Goal: Task Accomplishment & Management: Use online tool/utility

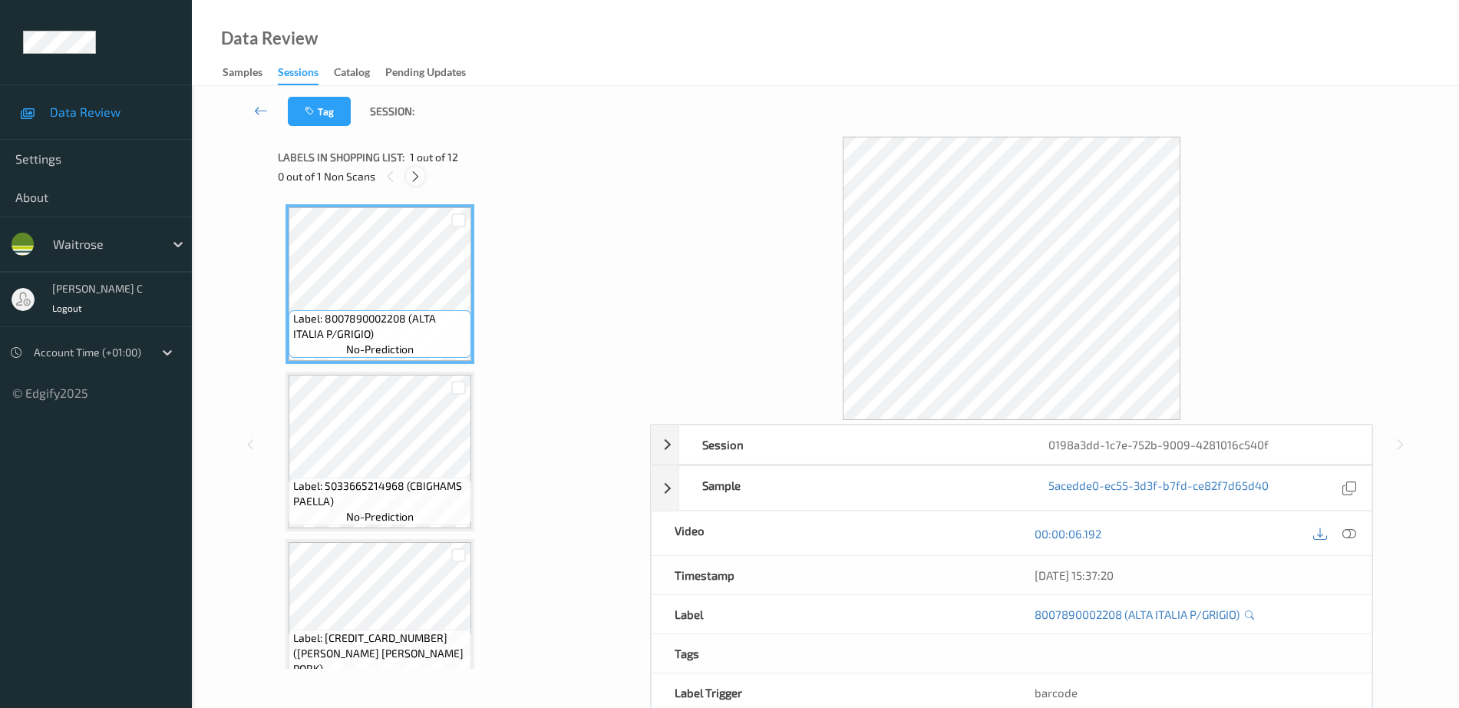
click at [423, 179] on div at bounding box center [415, 176] width 19 height 19
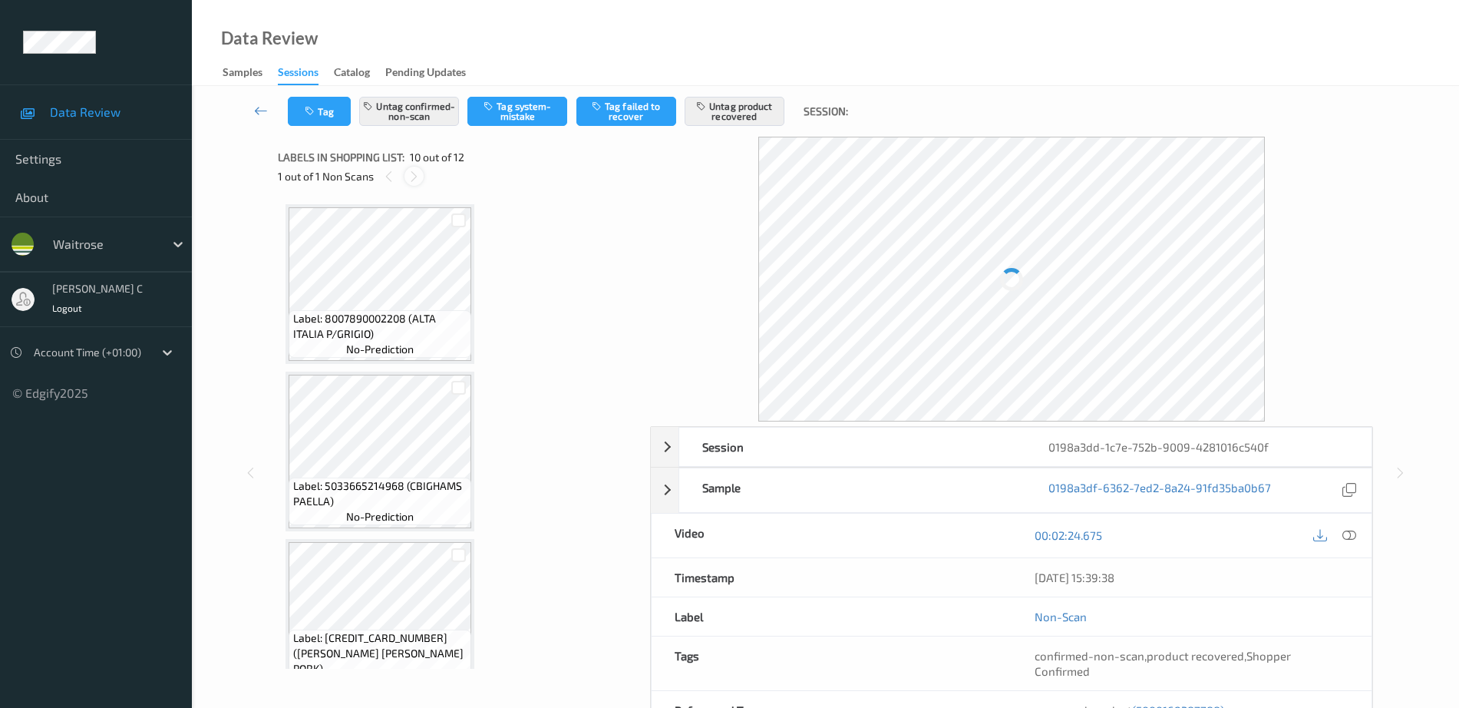
scroll to position [1346, 0]
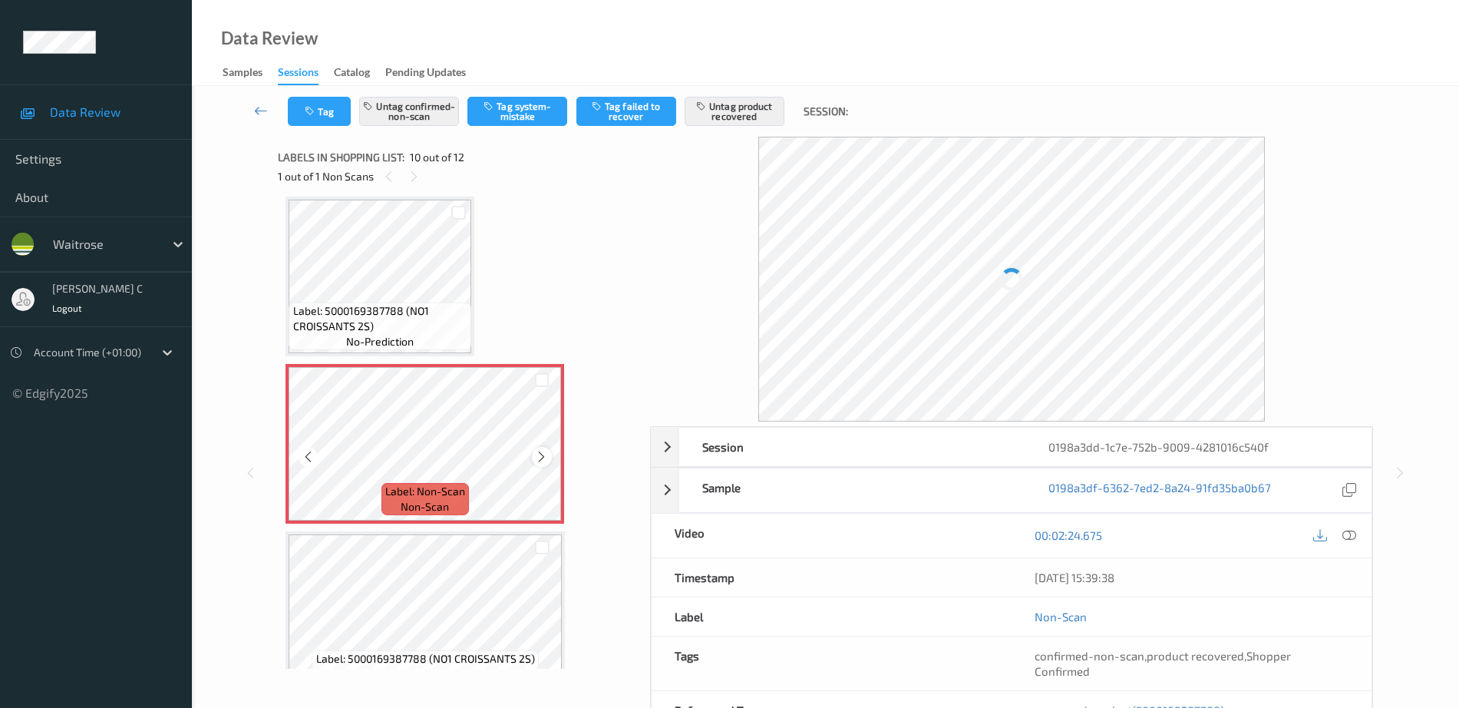
click at [537, 452] on icon at bounding box center [541, 457] width 13 height 14
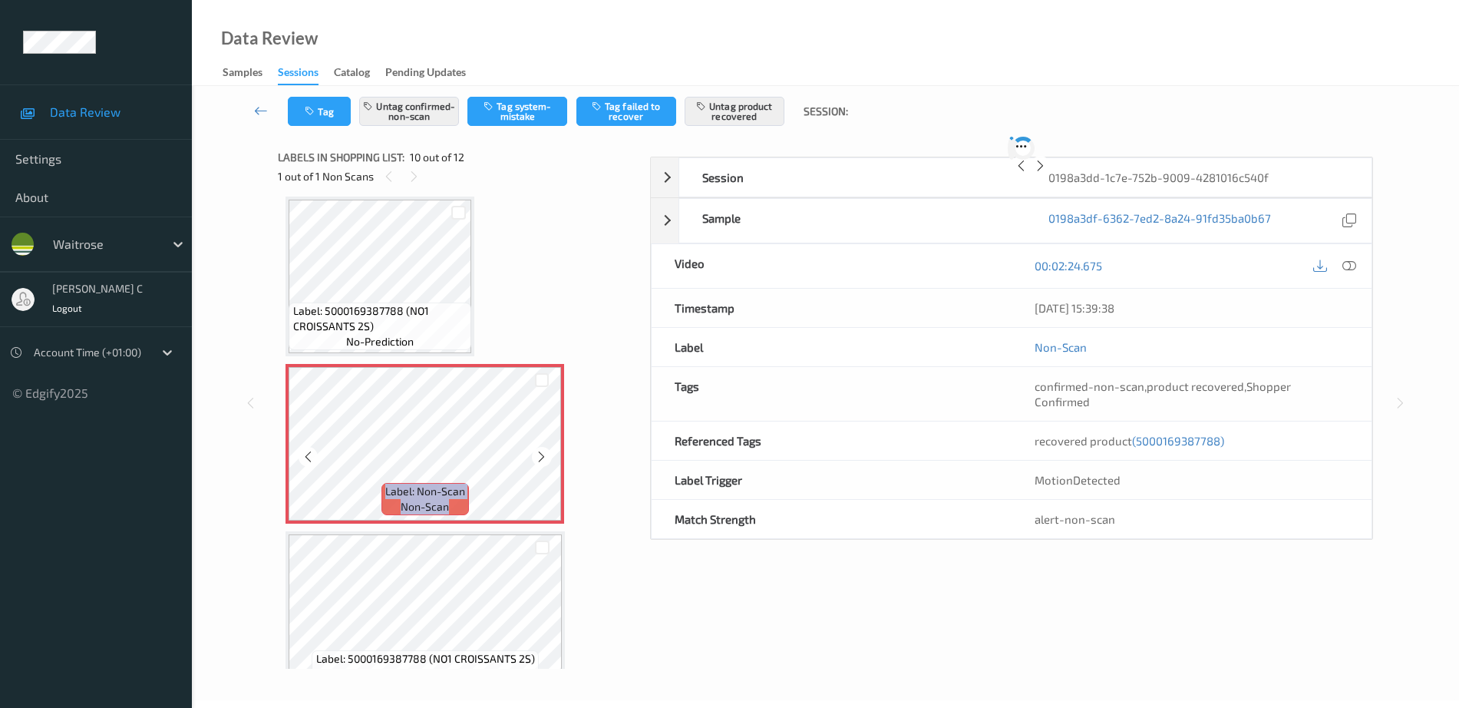
click at [537, 452] on icon at bounding box center [541, 457] width 13 height 14
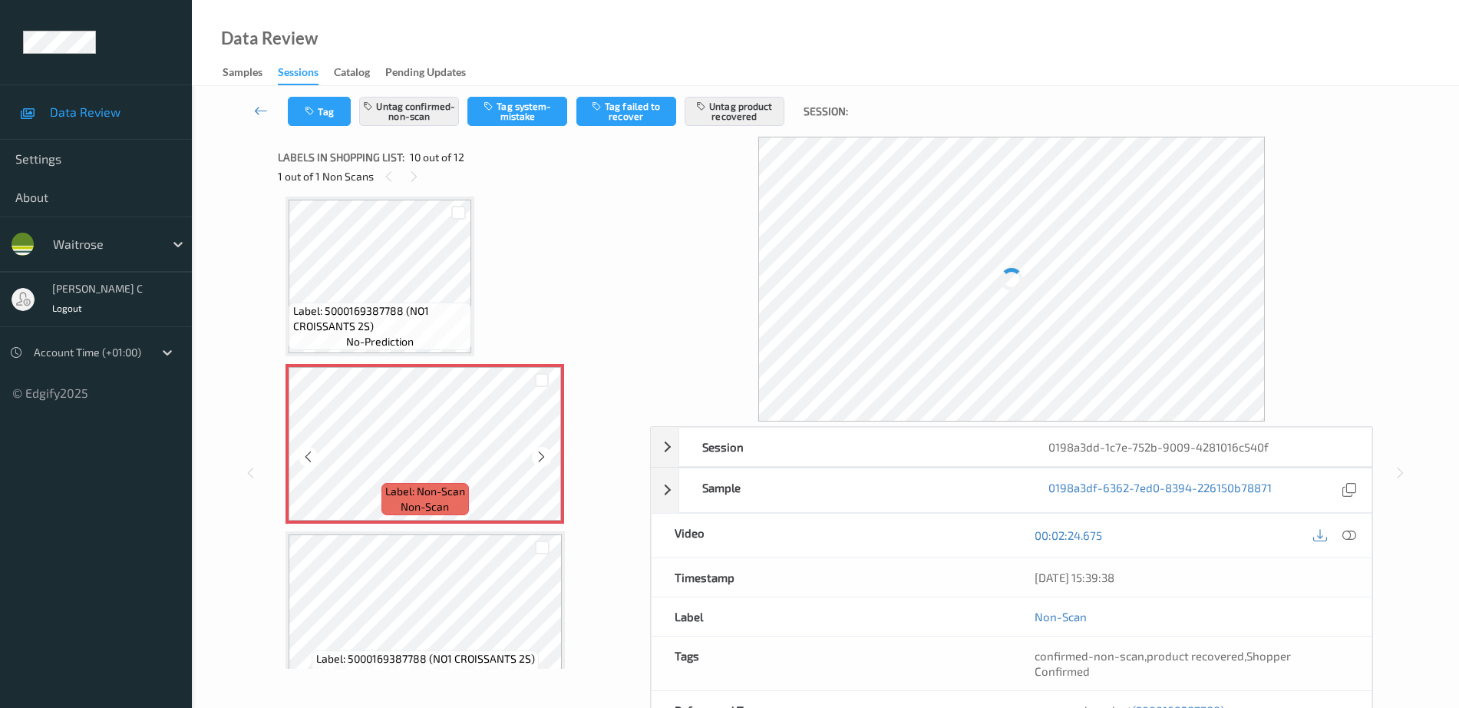
click at [537, 452] on icon at bounding box center [541, 457] width 13 height 14
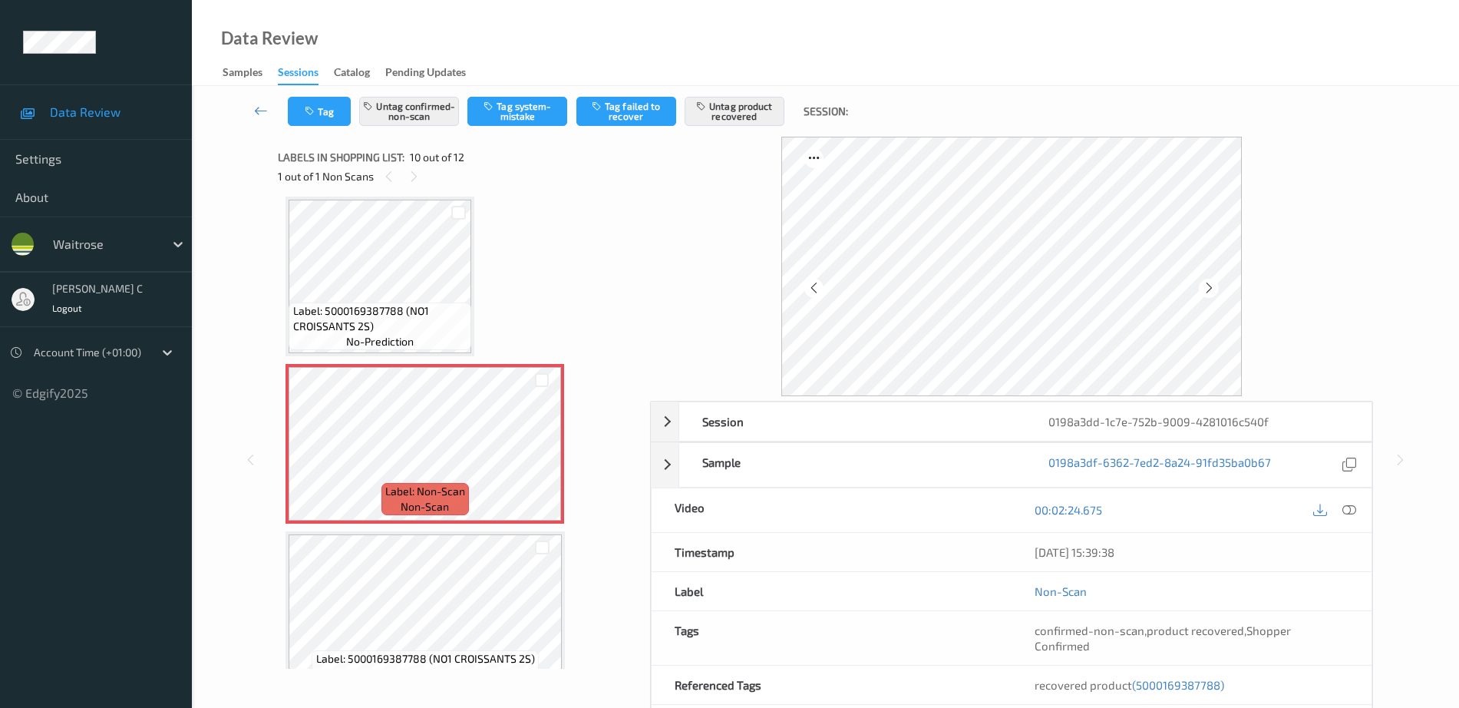
click at [438, 311] on span "Label: 5000169387788 (NO1 CROISSANTS 2S)" at bounding box center [380, 318] width 175 height 31
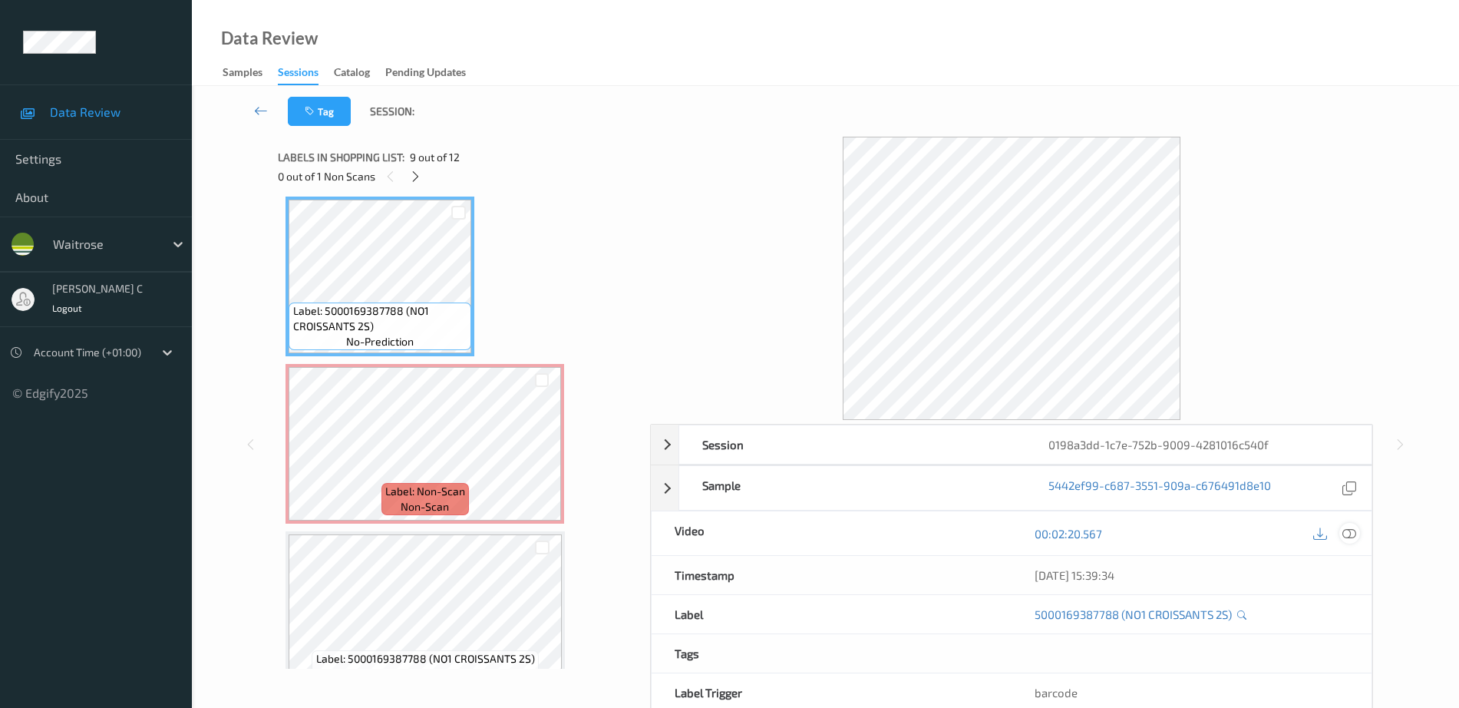
click at [1356, 533] on icon at bounding box center [1350, 534] width 14 height 14
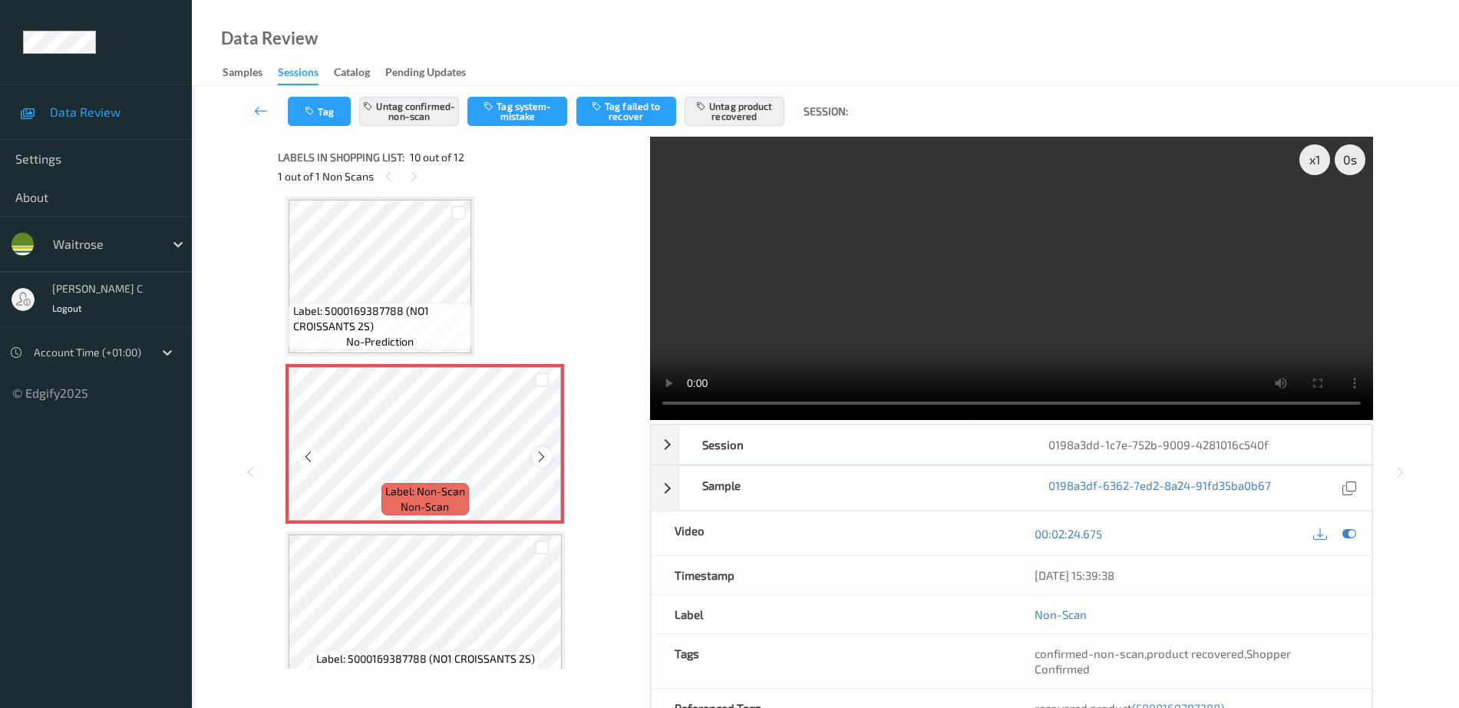
click at [538, 457] on icon at bounding box center [541, 457] width 13 height 14
click at [537, 457] on icon at bounding box center [541, 457] width 13 height 14
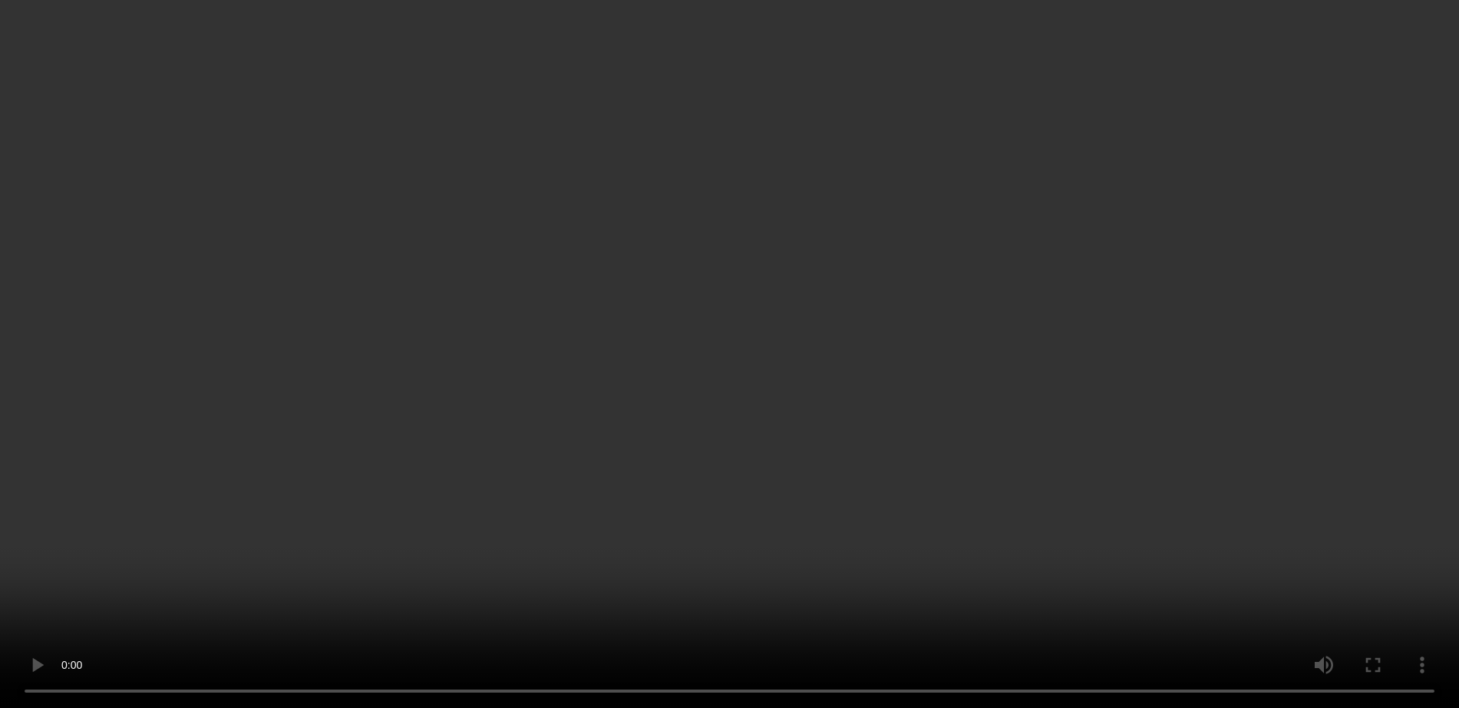
scroll to position [1448, 0]
